Goal: Task Accomplishment & Management: Use online tool/utility

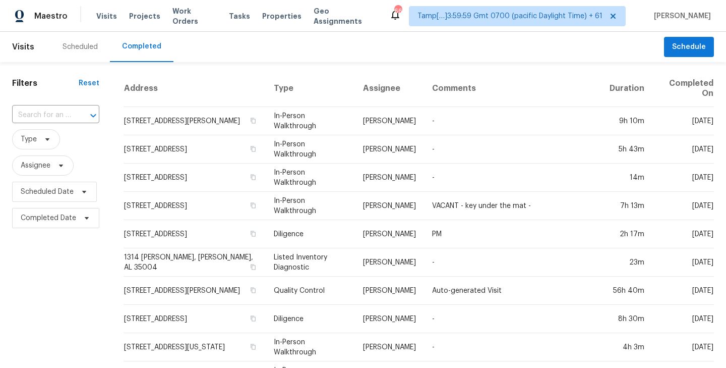
click at [229, 16] on span "Tasks" at bounding box center [239, 16] width 21 height 7
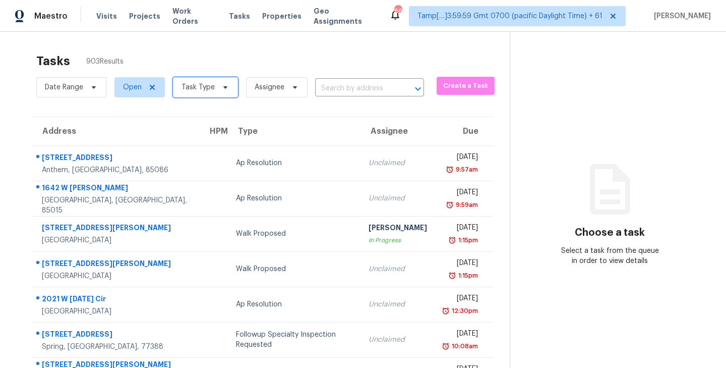
click at [225, 87] on icon at bounding box center [225, 87] width 8 height 8
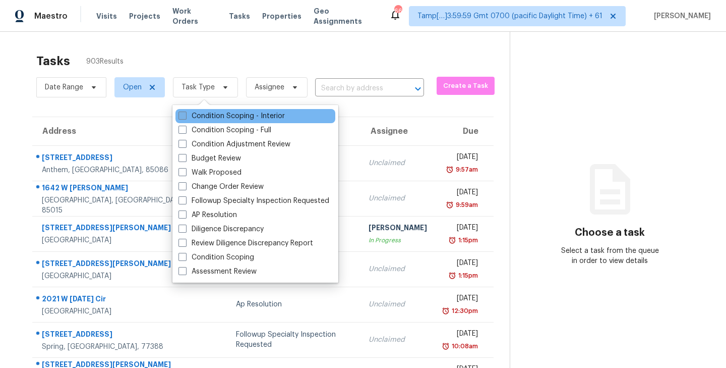
click at [182, 114] on span at bounding box center [183, 115] width 8 height 8
click at [182, 114] on input "Condition Scoping - Interior" at bounding box center [182, 114] width 7 height 7
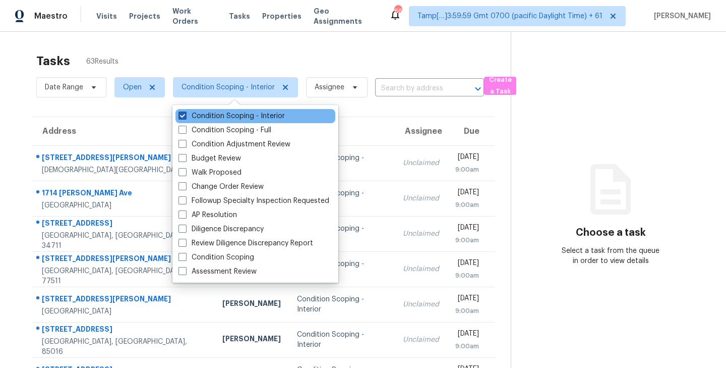
click at [182, 114] on span at bounding box center [183, 115] width 8 height 8
click at [182, 114] on input "Condition Scoping - Interior" at bounding box center [182, 114] width 7 height 7
checkbox input "false"
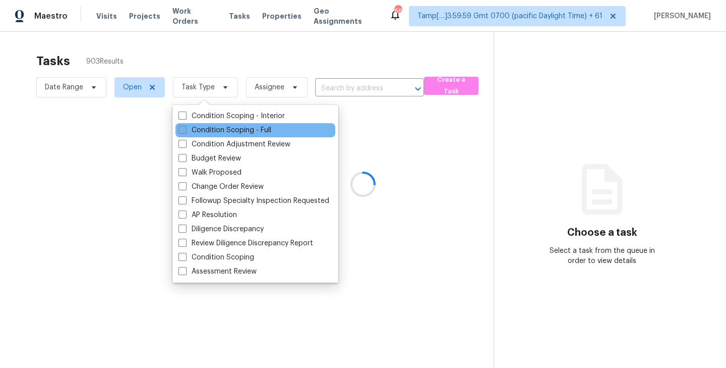
click at [182, 131] on span at bounding box center [183, 130] width 8 height 8
click at [182, 131] on input "Condition Scoping - Full" at bounding box center [182, 128] width 7 height 7
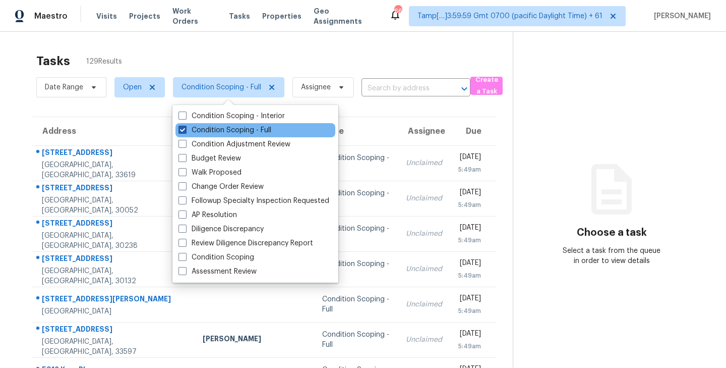
click at [182, 131] on span at bounding box center [183, 130] width 8 height 8
click at [182, 131] on input "Condition Scoping - Full" at bounding box center [182, 128] width 7 height 7
checkbox input "false"
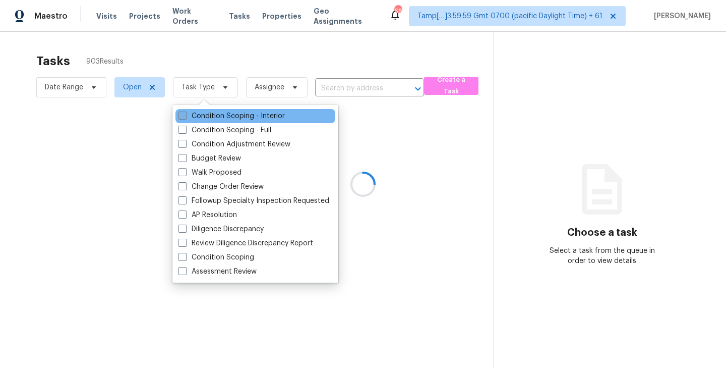
click at [185, 116] on span at bounding box center [183, 115] width 8 height 8
click at [185, 116] on input "Condition Scoping - Interior" at bounding box center [182, 114] width 7 height 7
checkbox input "true"
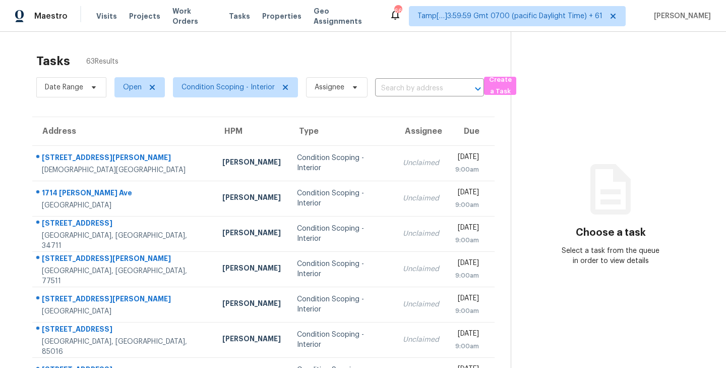
click at [233, 60] on div "Tasks 63 Results" at bounding box center [273, 61] width 475 height 26
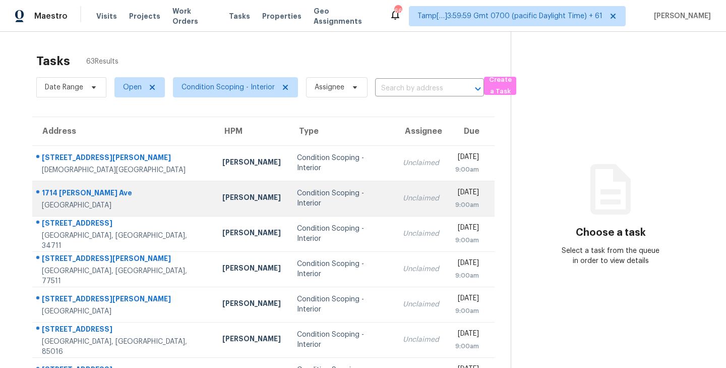
scroll to position [157, 0]
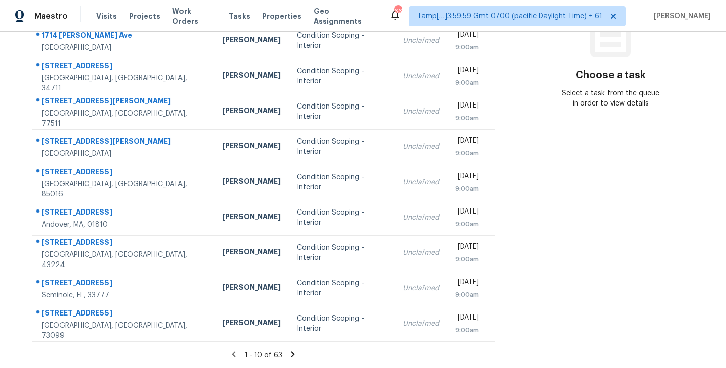
click at [292, 355] on icon at bounding box center [294, 354] width 4 height 6
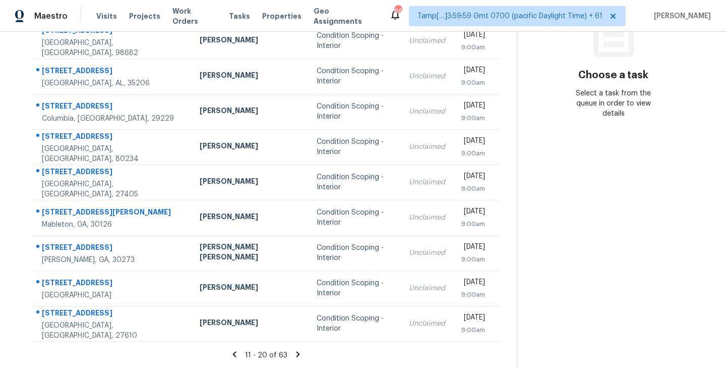
click at [297, 354] on icon at bounding box center [299, 354] width 4 height 6
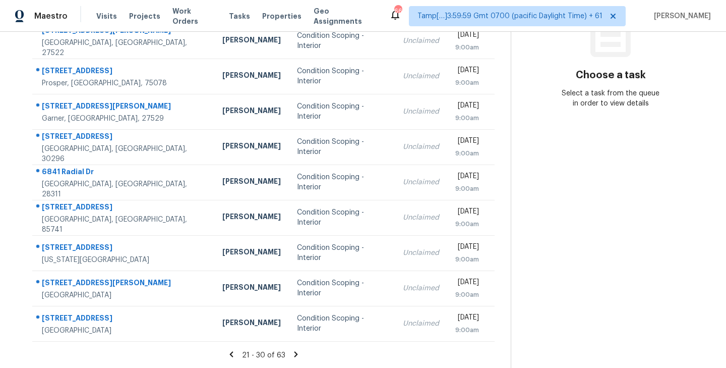
click at [293, 354] on icon at bounding box center [296, 354] width 9 height 9
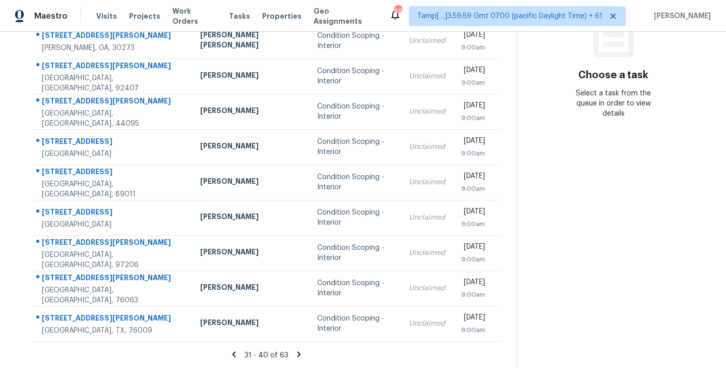
click at [295, 354] on icon at bounding box center [299, 354] width 9 height 9
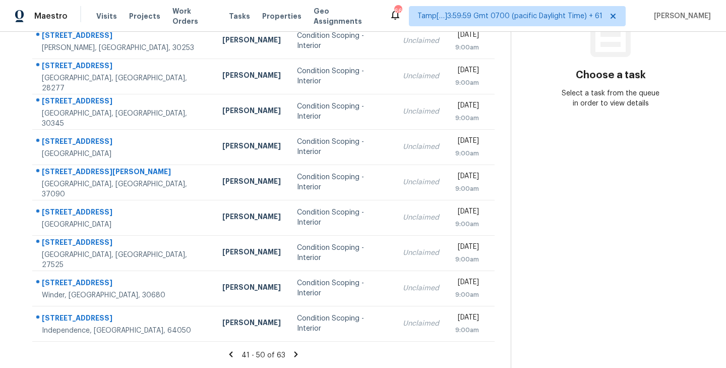
click at [276, 355] on span "41 - 50 of 63" at bounding box center [264, 355] width 44 height 7
click at [292, 352] on icon at bounding box center [296, 354] width 9 height 9
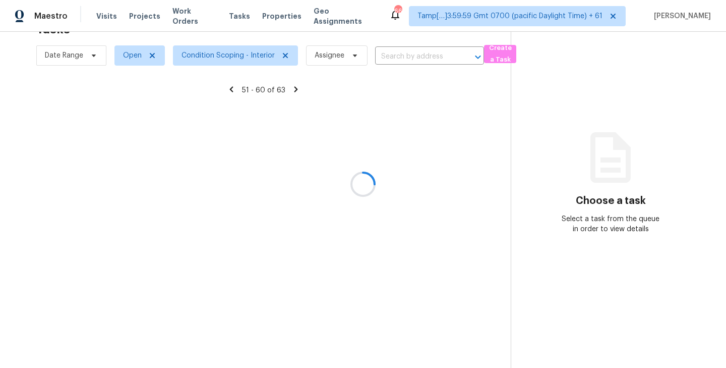
scroll to position [32, 0]
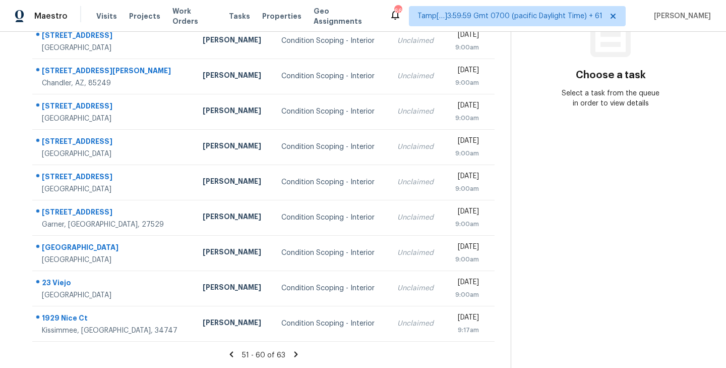
click at [292, 352] on icon at bounding box center [296, 354] width 9 height 9
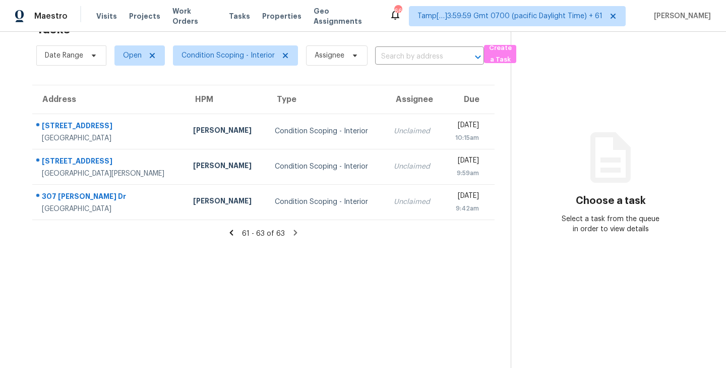
click at [483, 291] on section "Tasks 63 Results Date Range Open Condition Scoping - Interior Assignee ​ Create…" at bounding box center [263, 192] width 495 height 352
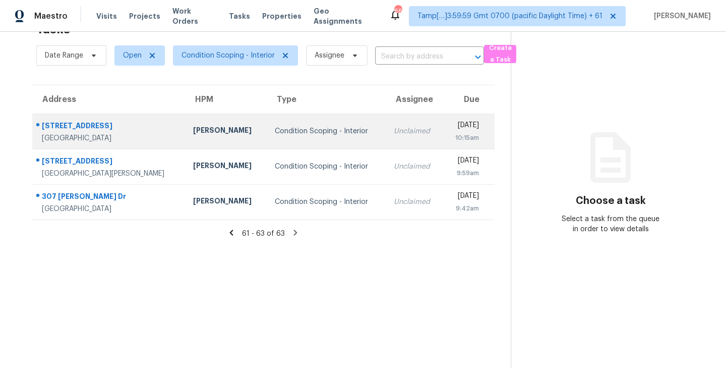
scroll to position [0, 0]
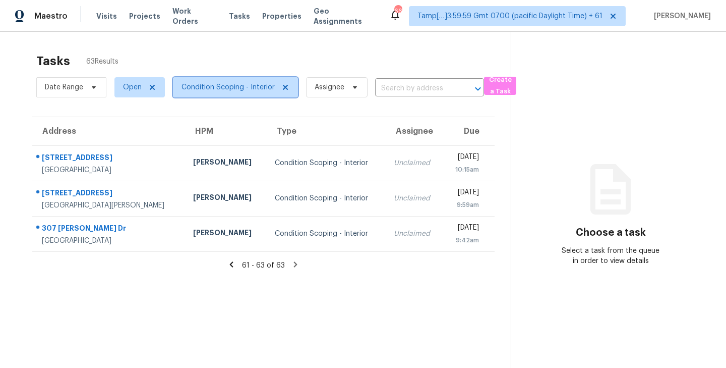
click at [282, 86] on icon at bounding box center [285, 87] width 8 height 8
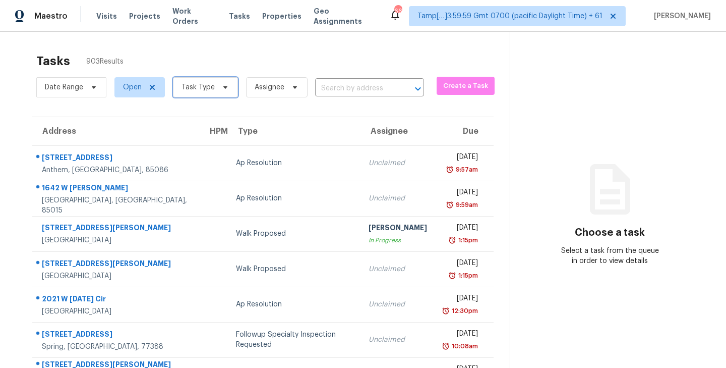
click at [223, 86] on icon at bounding box center [225, 87] width 4 height 3
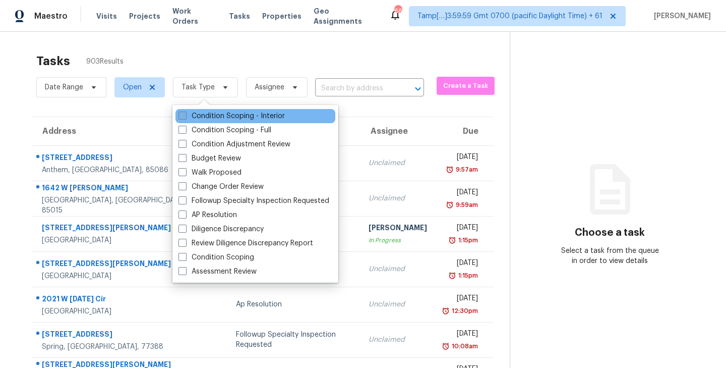
click at [183, 112] on span at bounding box center [183, 115] width 8 height 8
click at [183, 112] on input "Condition Scoping - Interior" at bounding box center [182, 114] width 7 height 7
checkbox input "true"
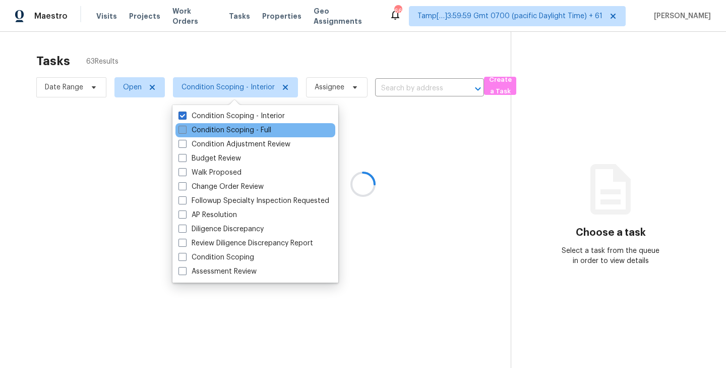
click at [184, 128] on span at bounding box center [183, 130] width 8 height 8
click at [184, 128] on input "Condition Scoping - Full" at bounding box center [182, 128] width 7 height 7
checkbox input "true"
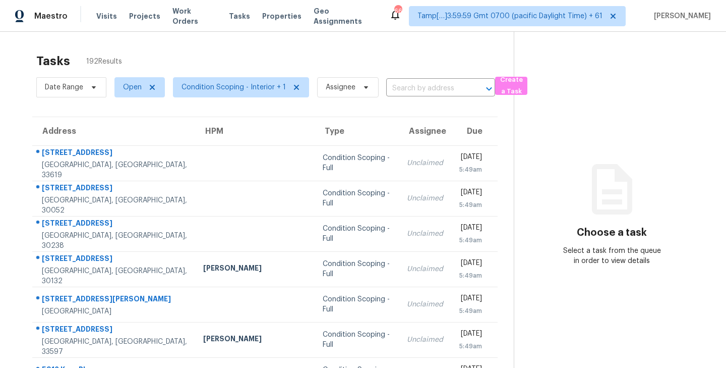
click at [252, 57] on div "Tasks 192 Results" at bounding box center [275, 61] width 478 height 26
